Goal: Task Accomplishment & Management: Complete application form

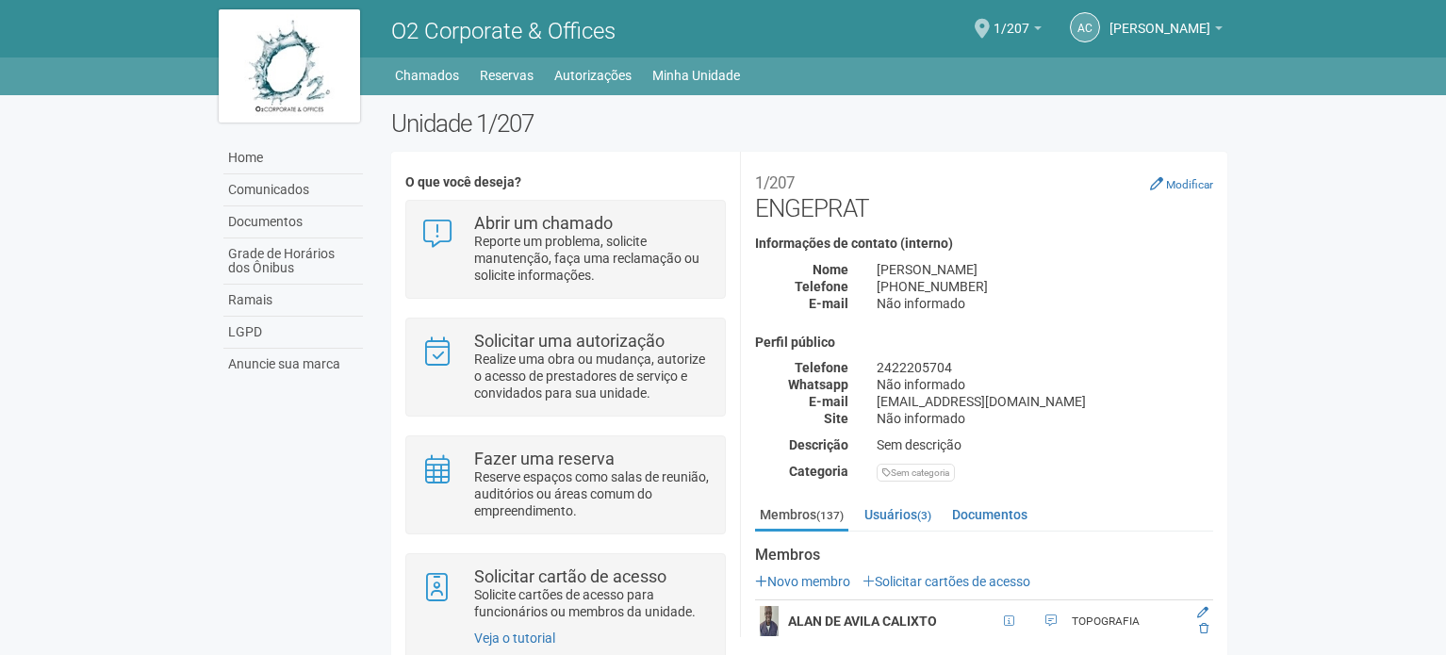
scroll to position [15, 0]
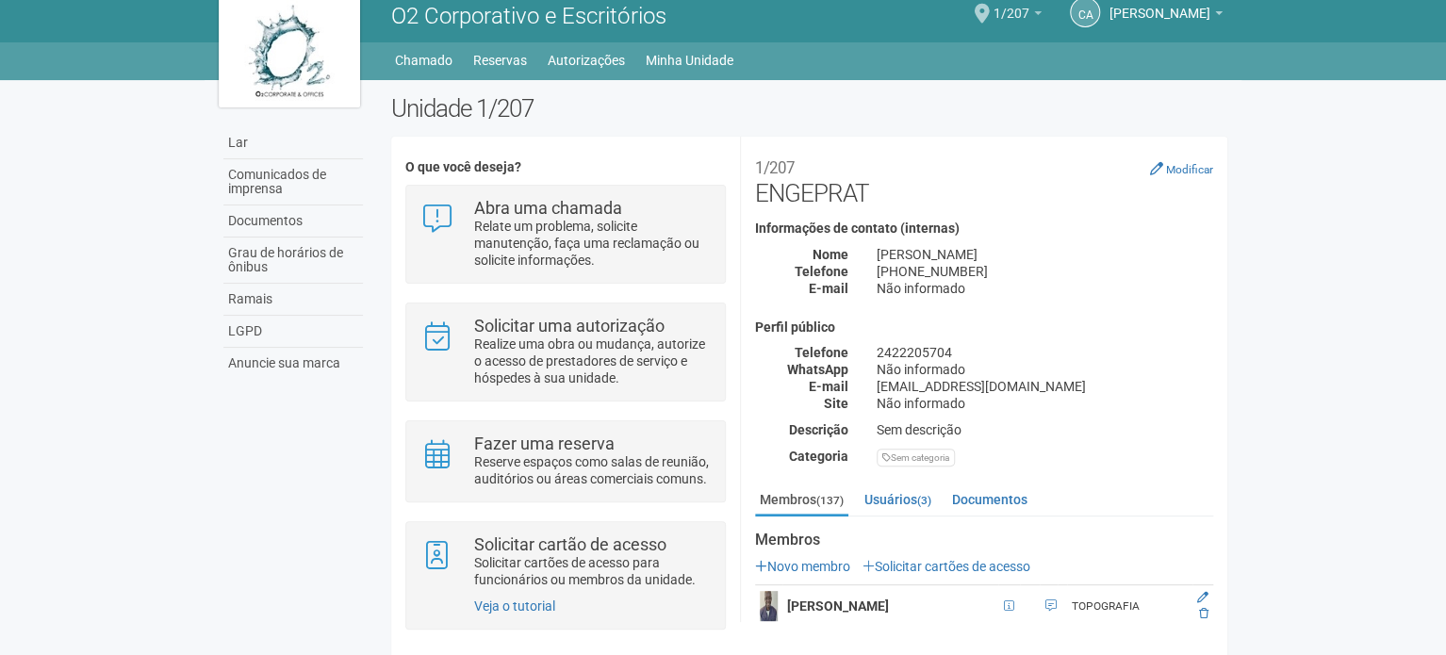
click at [1010, 18] on font "1/207" at bounding box center [1011, 13] width 36 height 15
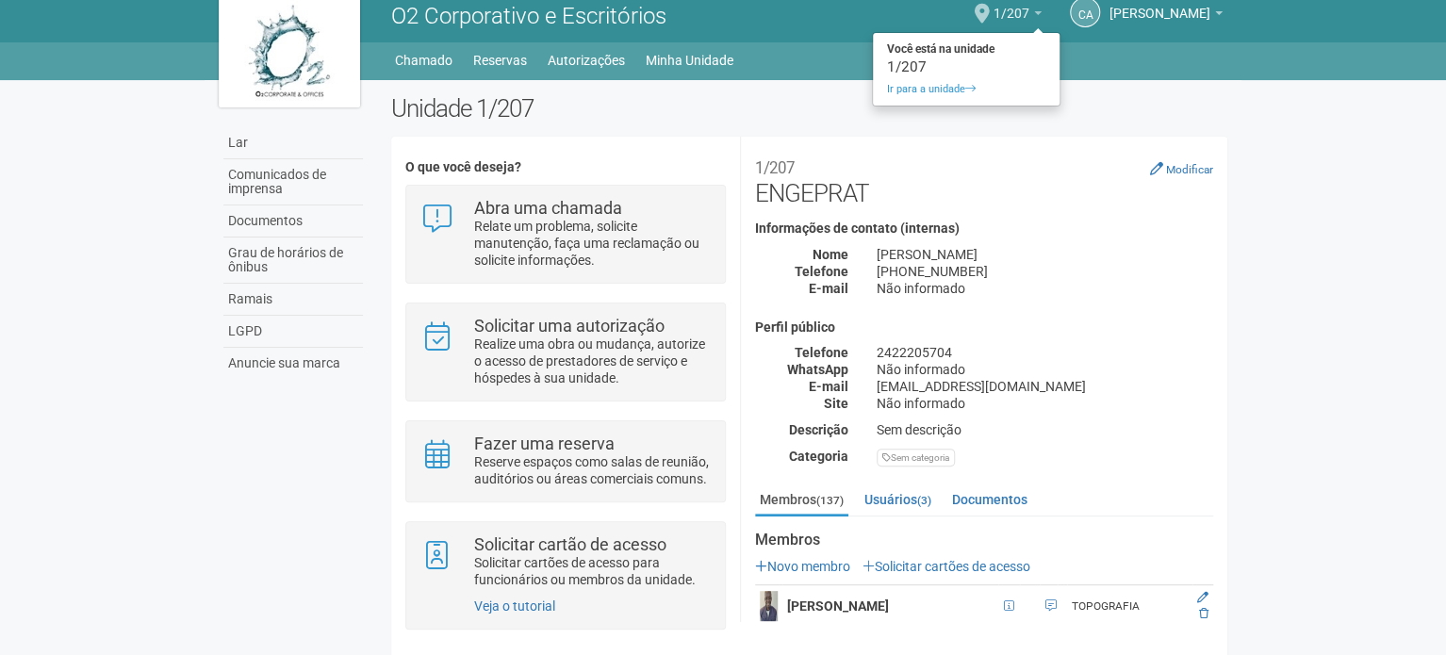
click at [1029, 6] on font "1/207" at bounding box center [1011, 13] width 36 height 15
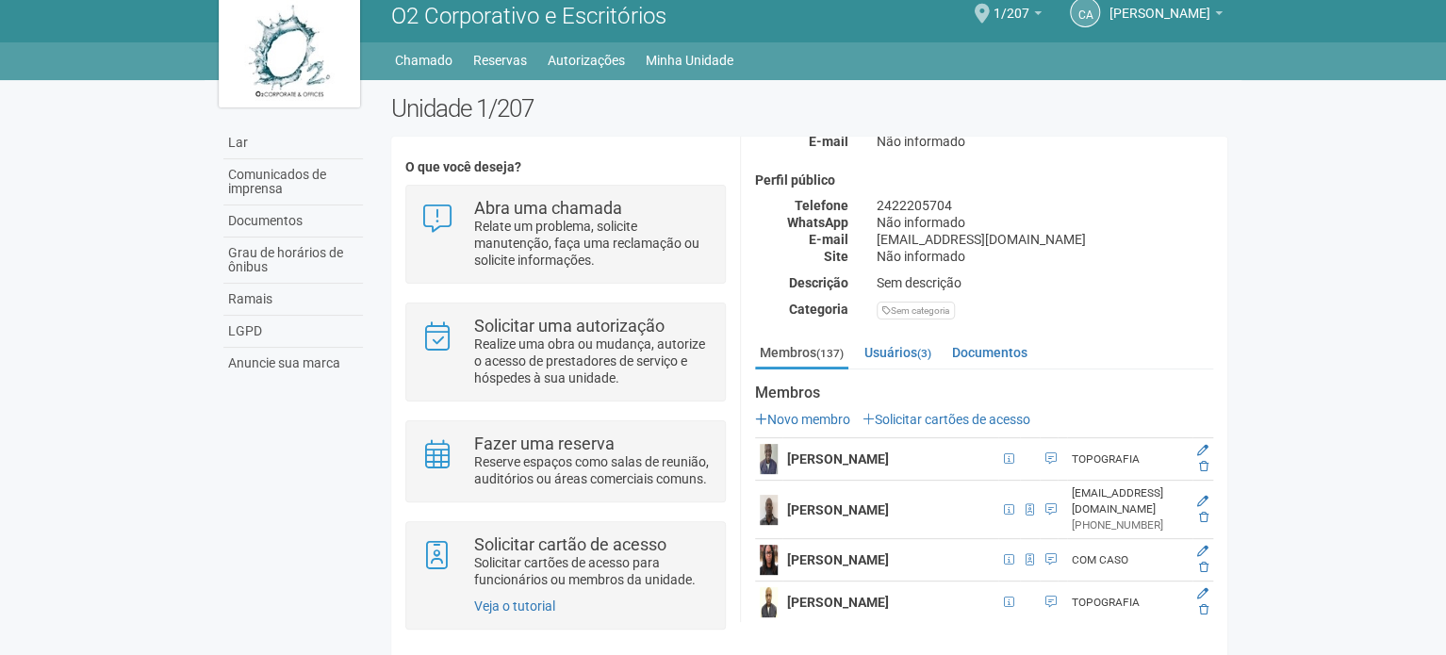
scroll to position [283, 0]
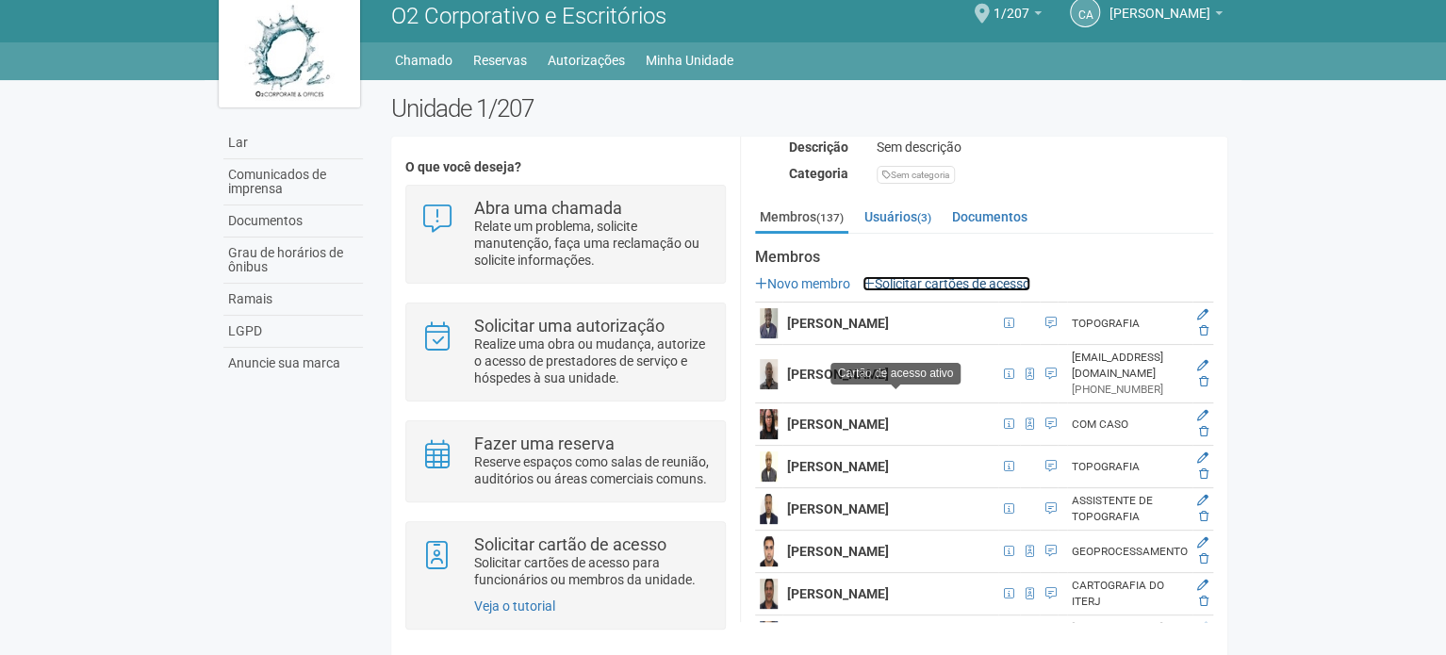
click at [967, 277] on font "Solicitar cartões de acesso" at bounding box center [951, 283] width 155 height 15
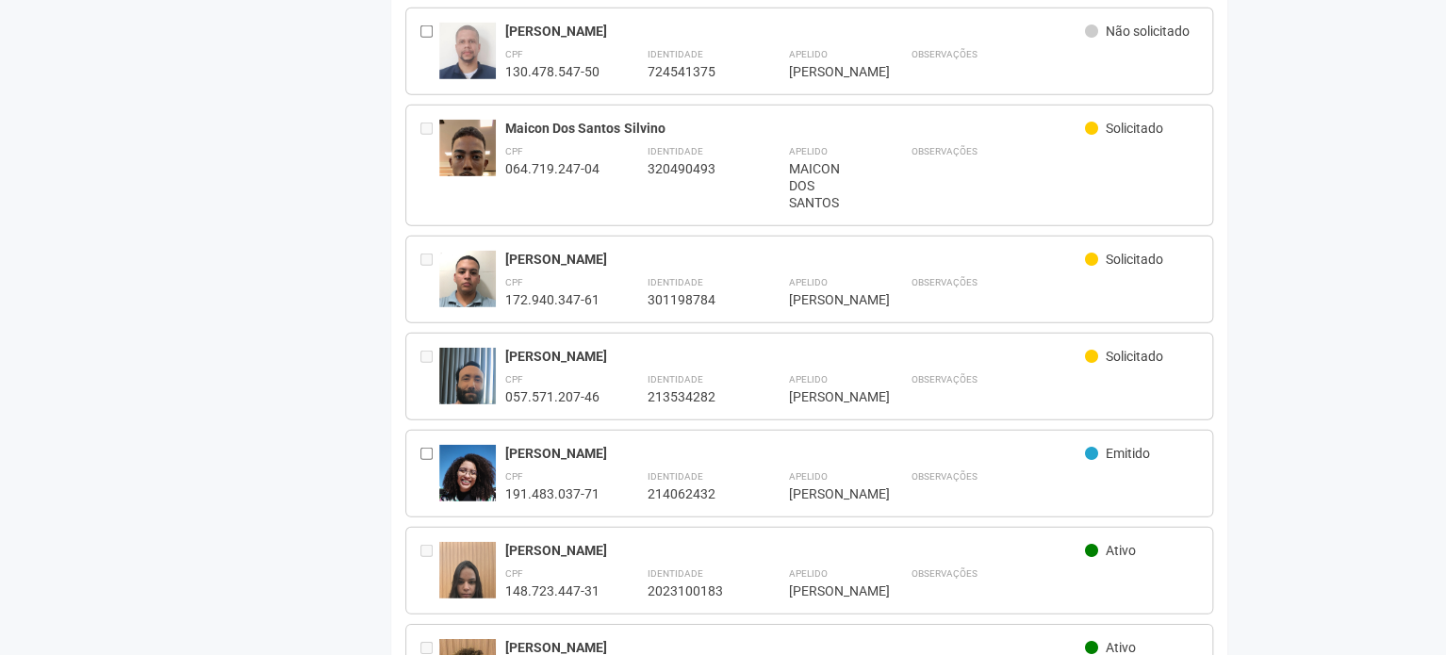
scroll to position [2733, 0]
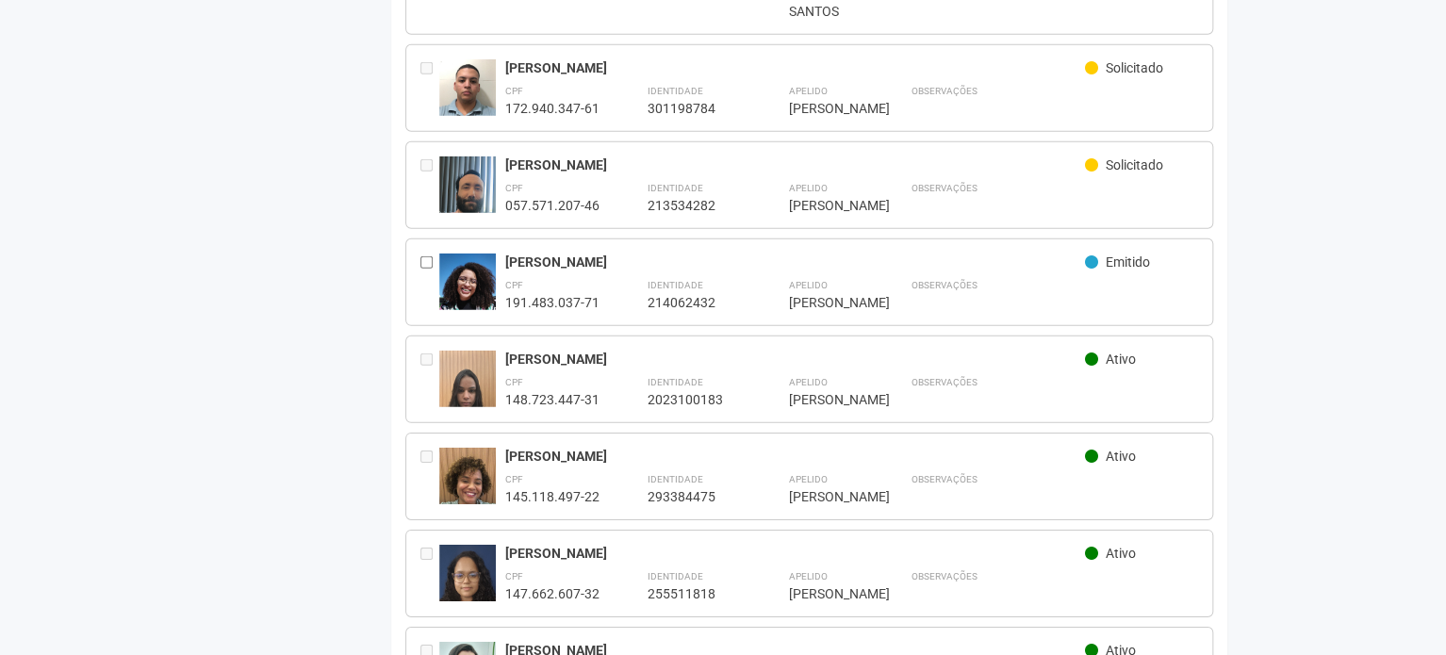
click at [1094, 269] on icon at bounding box center [1091, 261] width 13 height 13
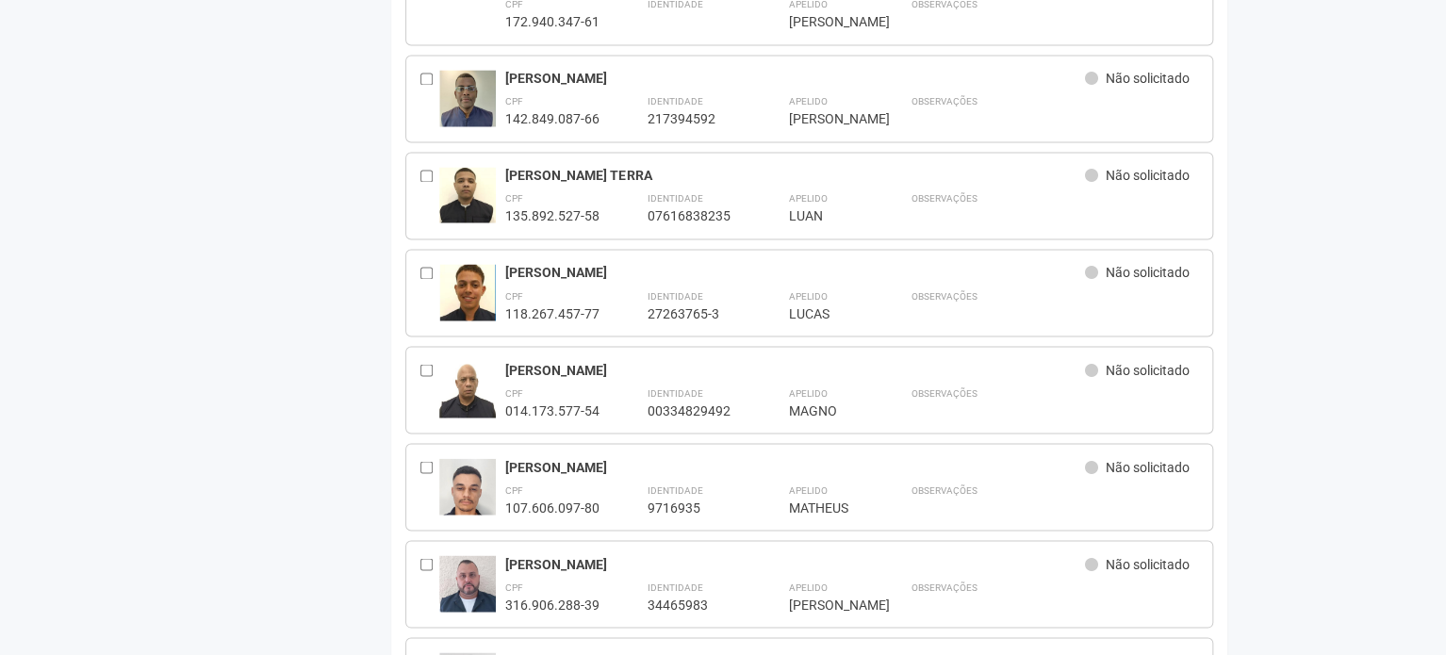
scroll to position [0, 0]
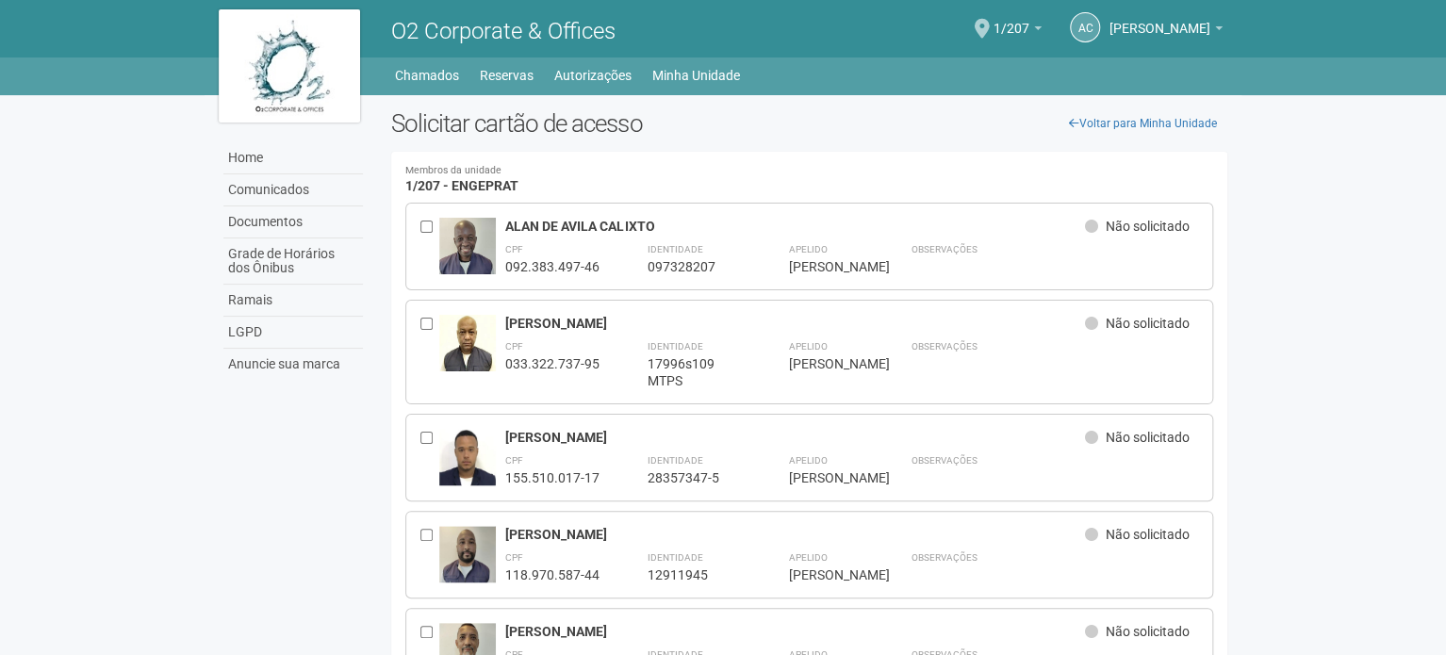
drag, startPoint x: 818, startPoint y: 384, endPoint x: 828, endPoint y: -17, distance: 401.6
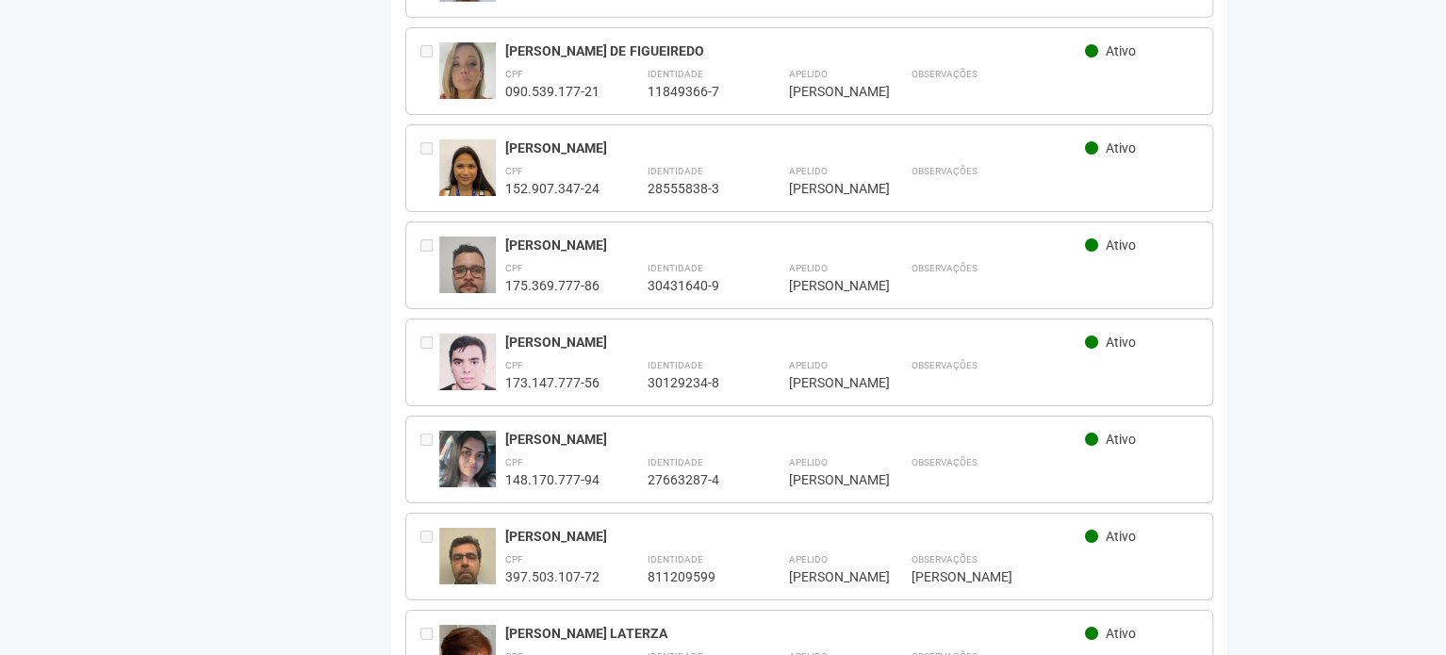
scroll to position [10742, 0]
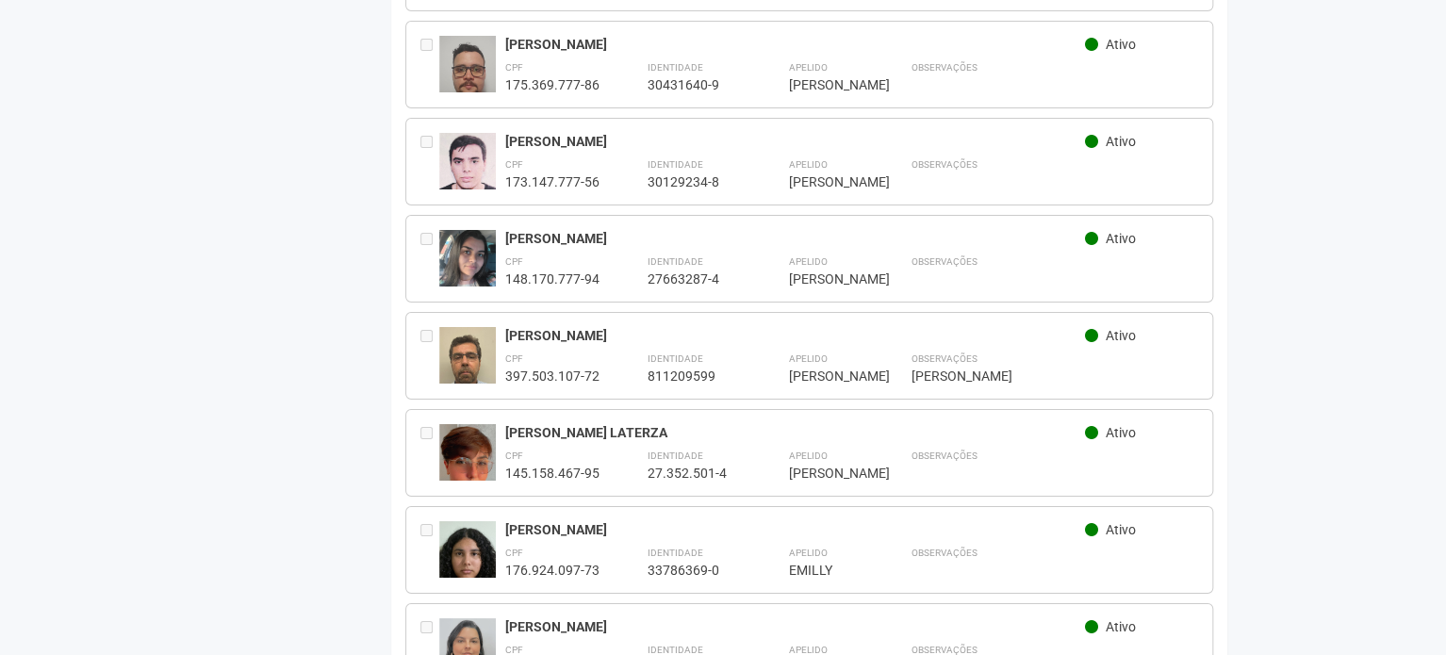
drag, startPoint x: 370, startPoint y: 351, endPoint x: 400, endPoint y: 260, distance: 95.1
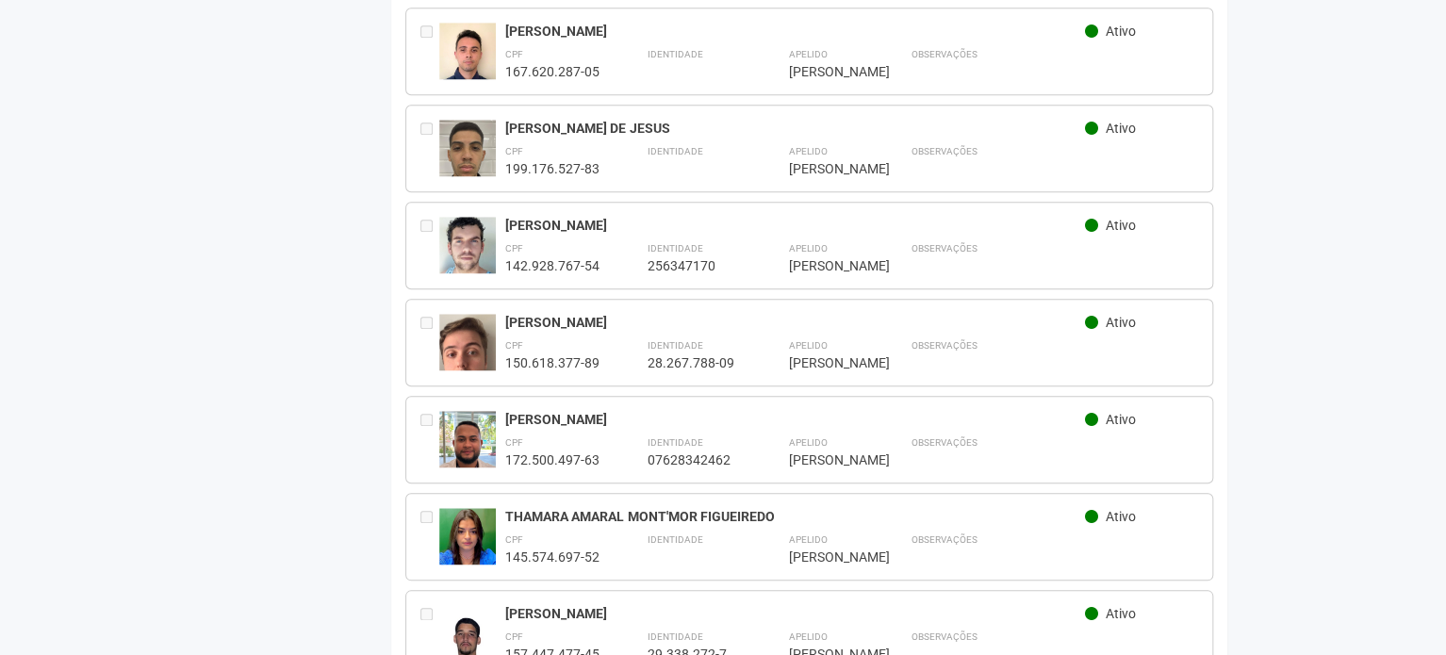
scroll to position [0, 0]
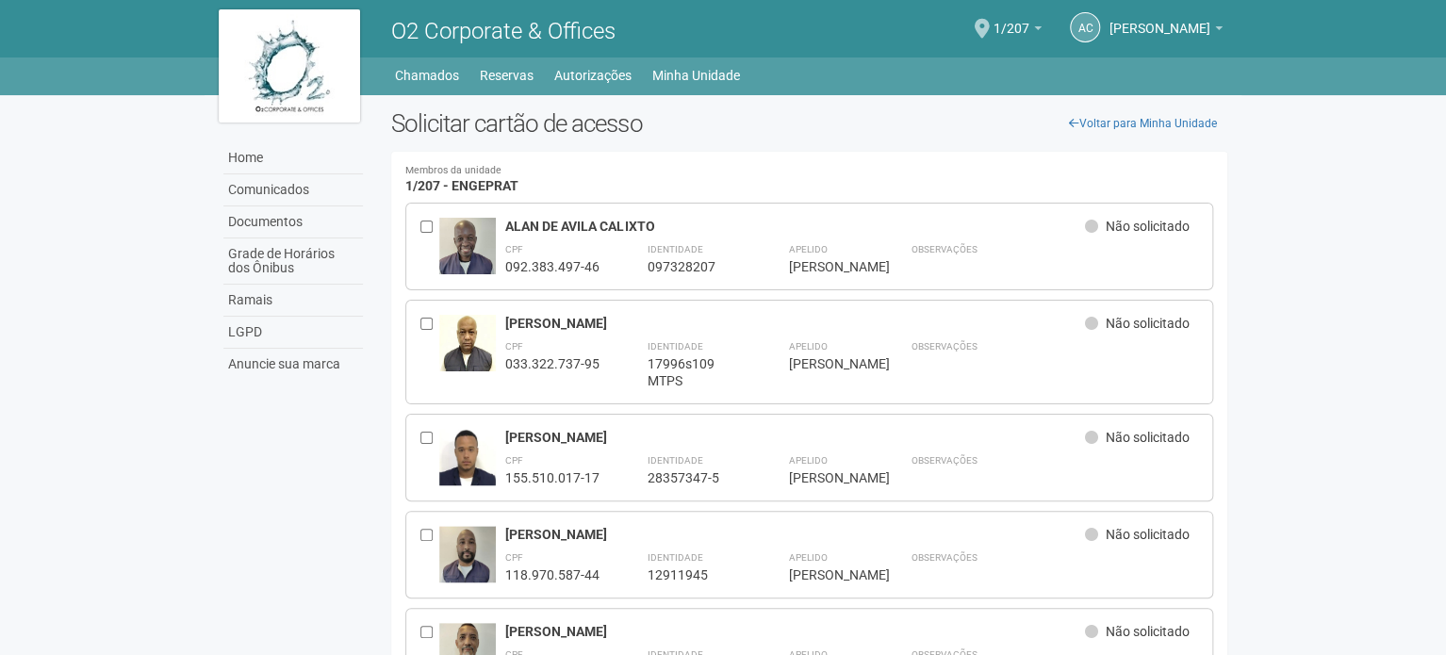
drag, startPoint x: 164, startPoint y: 361, endPoint x: 107, endPoint y: -114, distance: 478.3
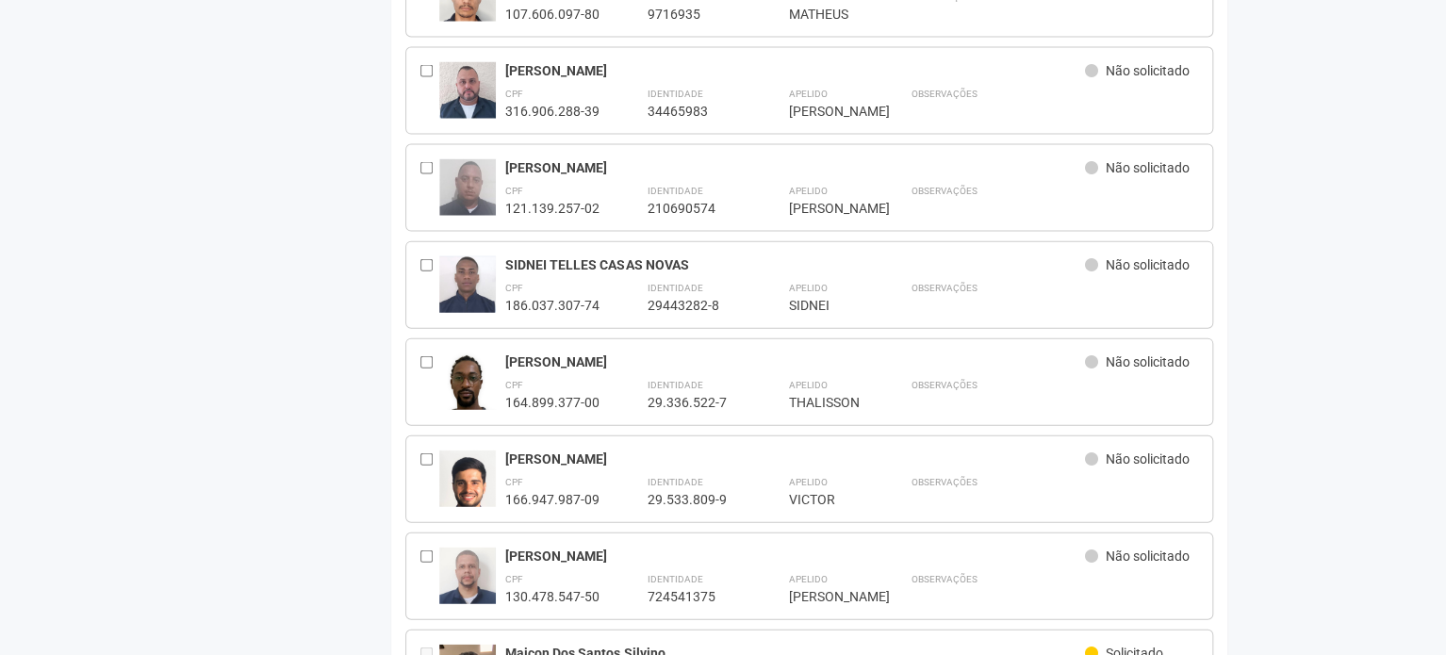
scroll to position [2073, 0]
